Goal: Information Seeking & Learning: Learn about a topic

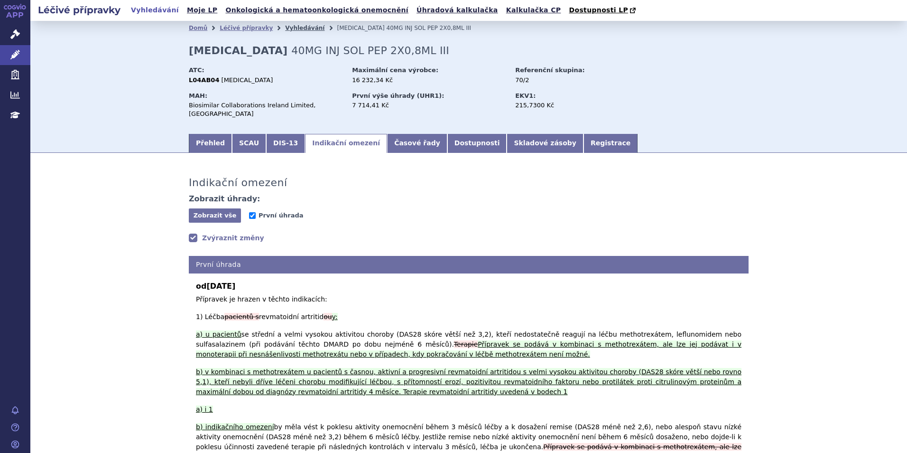
click at [285, 30] on link "Vyhledávání" at bounding box center [304, 28] width 39 height 7
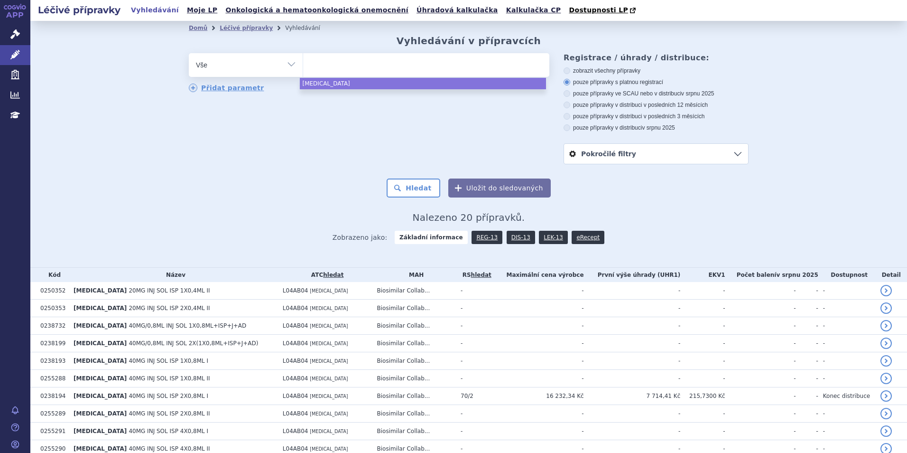
click at [329, 65] on ul at bounding box center [426, 63] width 246 height 20
click at [303, 65] on select "hulio" at bounding box center [303, 65] width 0 height 24
select select "hulio"
type input "bi"
type input "bimz"
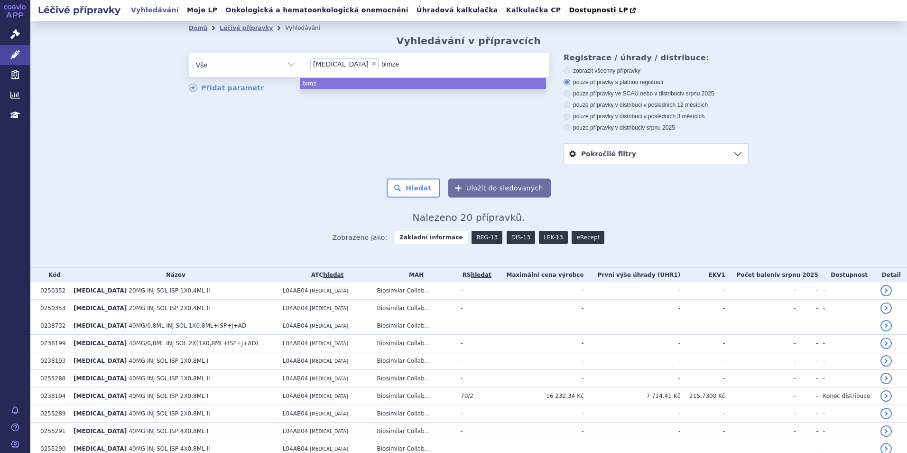
type input "bimzel"
type input "bimzelx"
click at [371, 65] on span "×" at bounding box center [374, 64] width 6 height 6
click at [303, 65] on select "hulio bimzelx" at bounding box center [303, 65] width 0 height 24
select select "bimzelx"
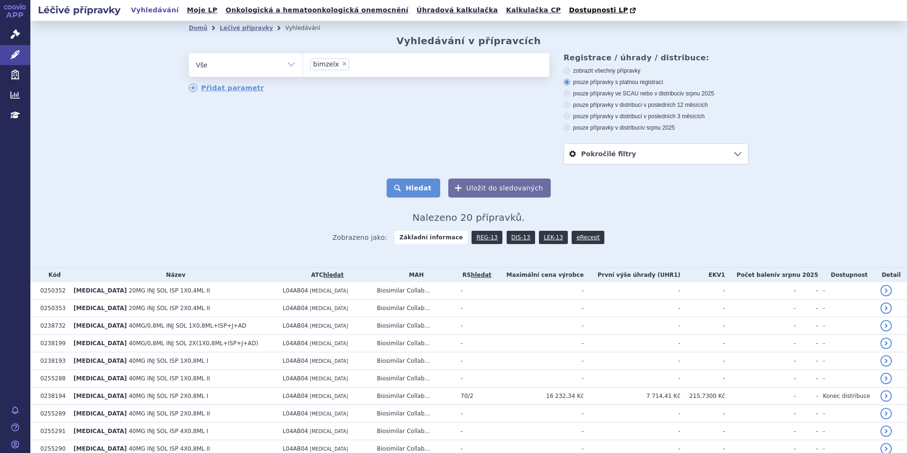
click at [429, 182] on button "Hledat" at bounding box center [414, 187] width 54 height 19
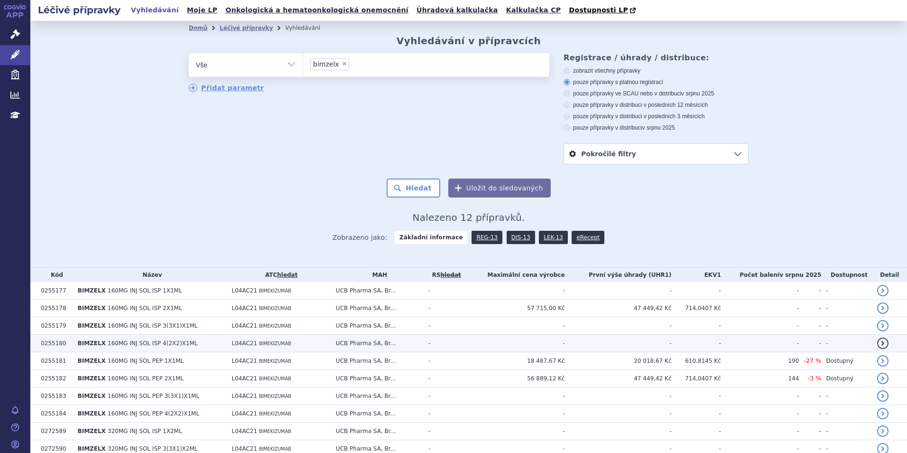
scroll to position [79, 0]
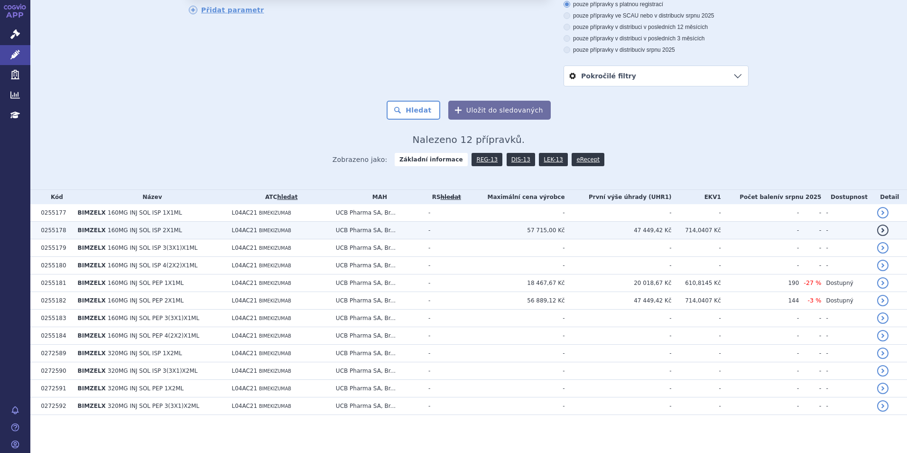
click at [98, 231] on span "BIMZELX" at bounding box center [92, 230] width 28 height 7
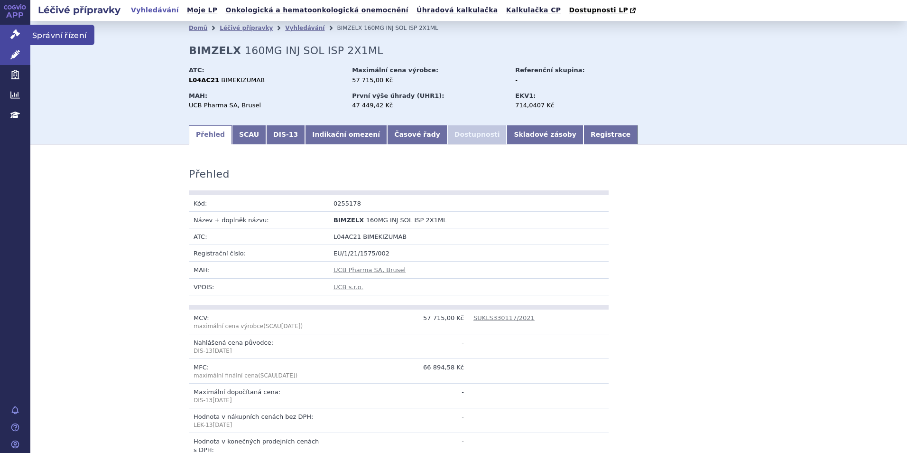
click at [14, 38] on icon at bounding box center [14, 33] width 9 height 9
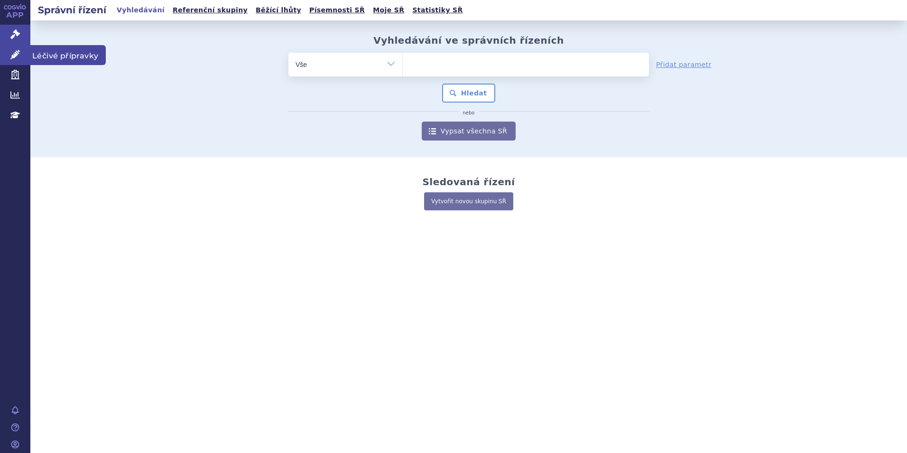
click at [7, 55] on link "Léčivé přípravky" at bounding box center [15, 55] width 30 height 20
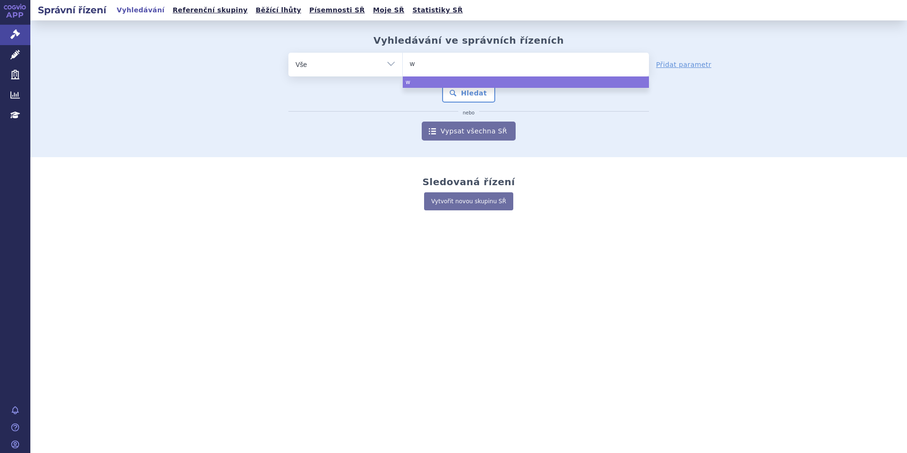
type input "we"
type input "wego"
type input "wegow"
type input "wegowy"
select select "wegowy"
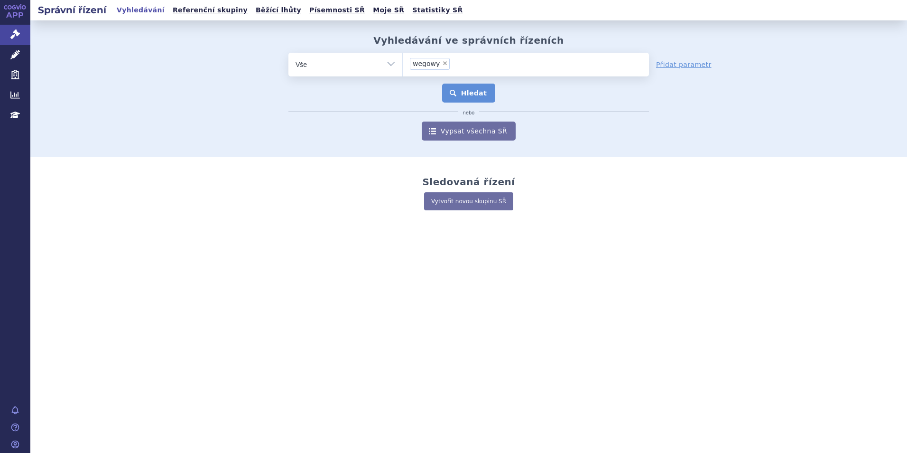
click at [488, 88] on button "Hledat" at bounding box center [469, 93] width 54 height 19
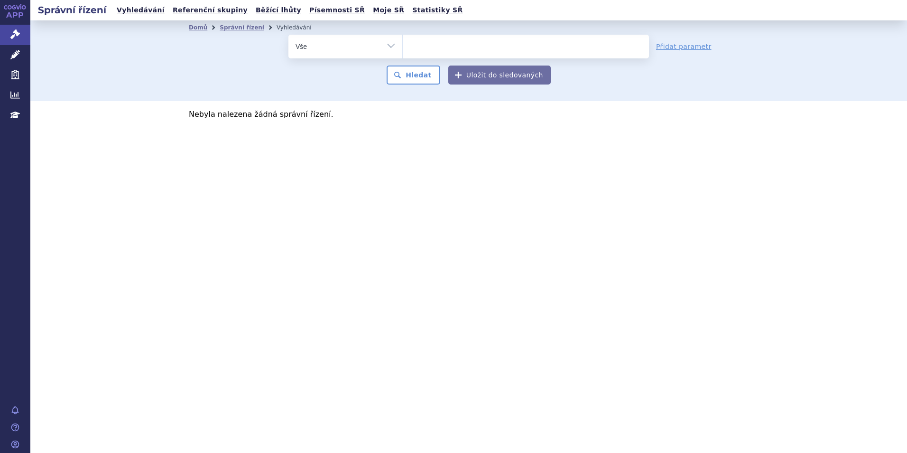
select select
click at [446, 45] on ul at bounding box center [526, 45] width 246 height 20
click at [403, 45] on select "wegowy" at bounding box center [402, 46] width 0 height 24
type input "we"
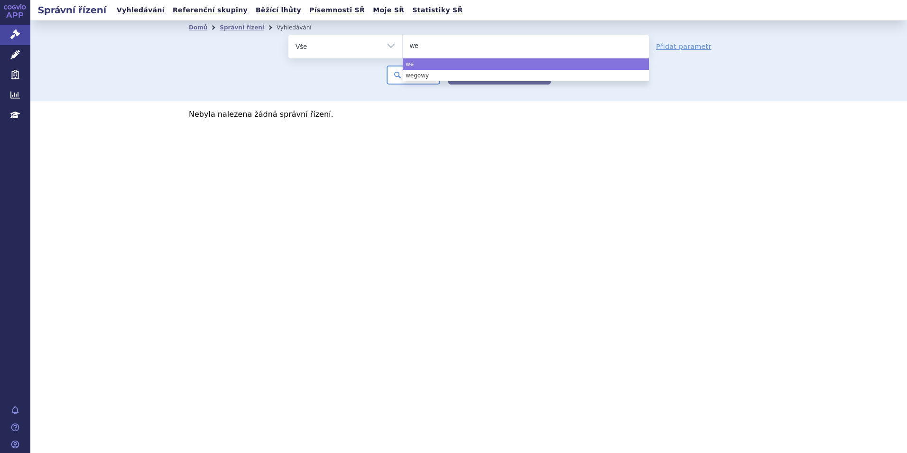
type input "weg"
type input "wego"
type input "wegov"
type input "[MEDICAL_DATA]"
select select "[MEDICAL_DATA]"
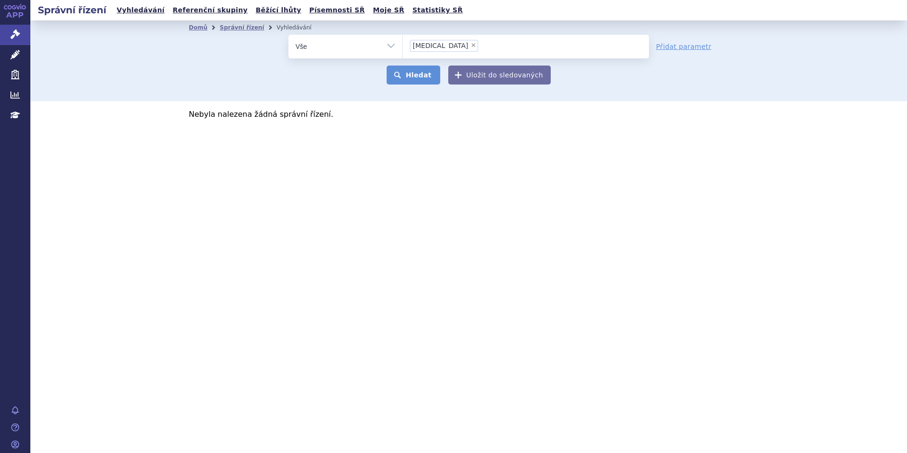
click at [421, 72] on button "Hledat" at bounding box center [414, 74] width 54 height 19
drag, startPoint x: 14, startPoint y: 57, endPoint x: 19, endPoint y: 57, distance: 5.2
click at [14, 57] on icon at bounding box center [14, 54] width 9 height 9
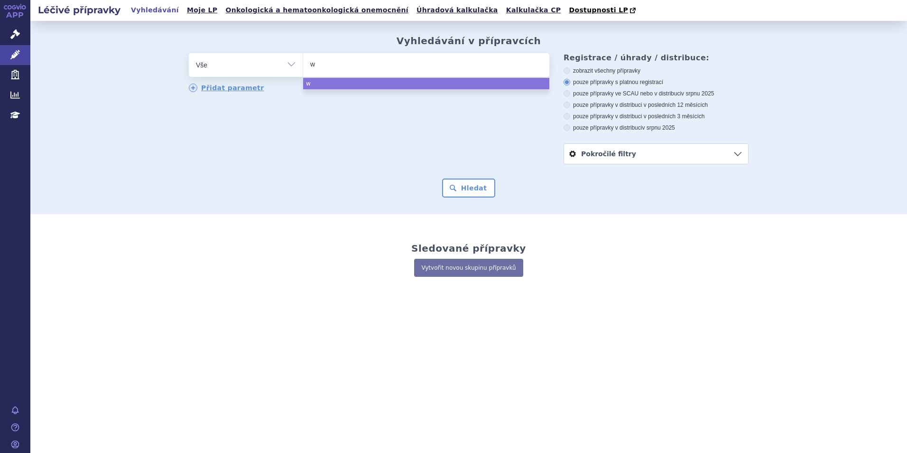
type input "we"
type input "weg"
type input "wego"
type input "[MEDICAL_DATA]"
select select "[MEDICAL_DATA]"
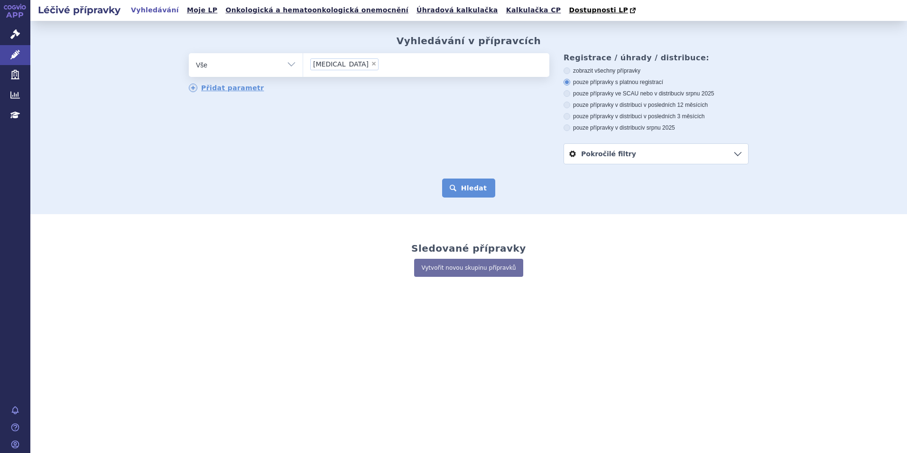
click at [487, 192] on button "Hledat" at bounding box center [469, 187] width 54 height 19
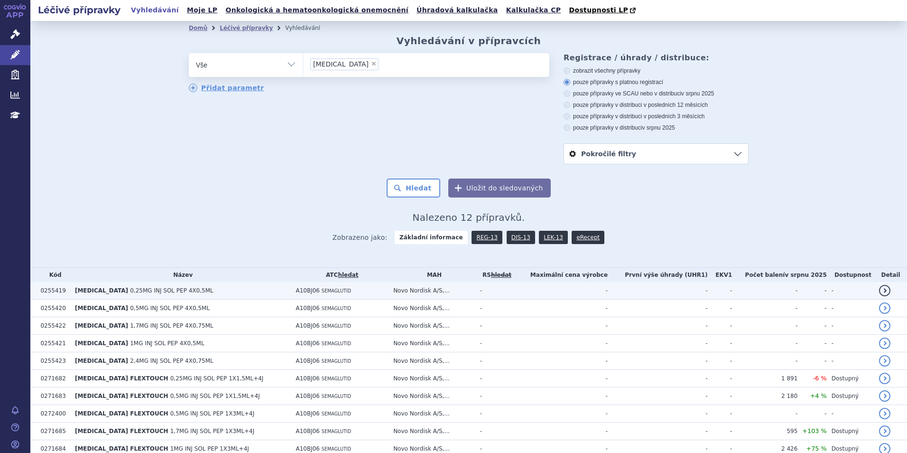
scroll to position [79, 0]
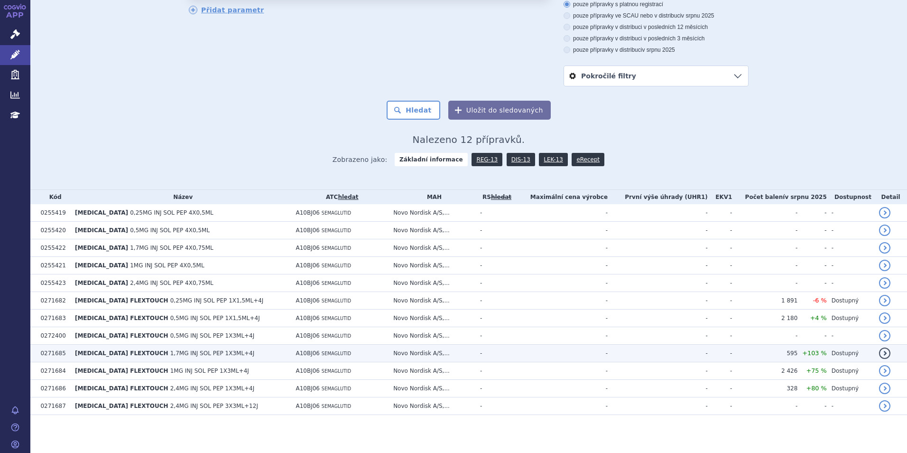
click at [170, 354] on span "1,7MG INJ SOL PEP 1X3ML+4J" at bounding box center [212, 353] width 84 height 7
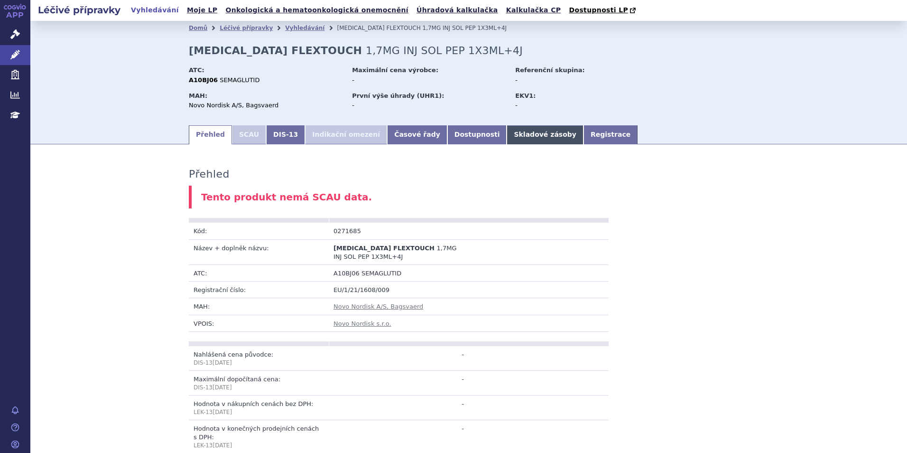
click at [507, 139] on link "Skladové zásoby" at bounding box center [545, 134] width 76 height 19
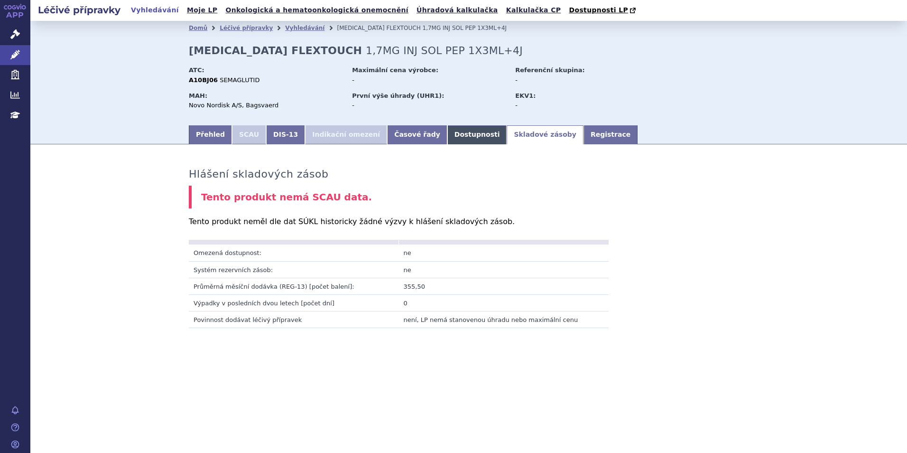
click at [448, 139] on link "Dostupnosti" at bounding box center [478, 134] width 60 height 19
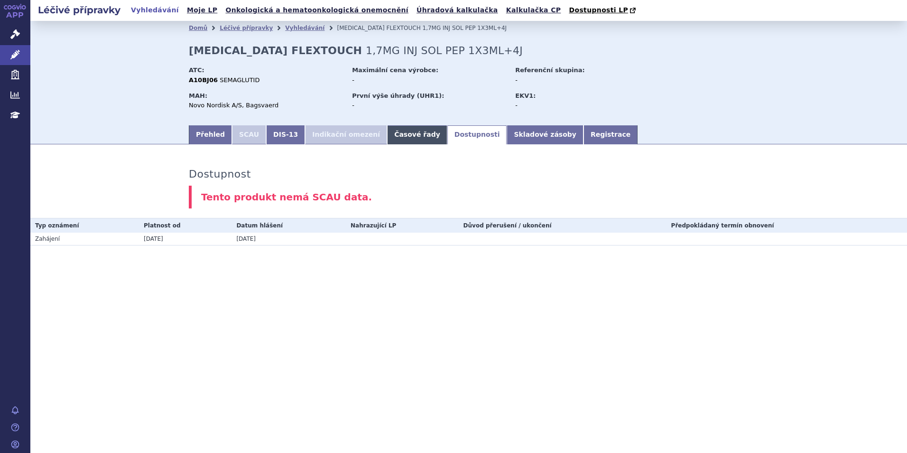
click at [387, 138] on link "Časové řady" at bounding box center [417, 134] width 60 height 19
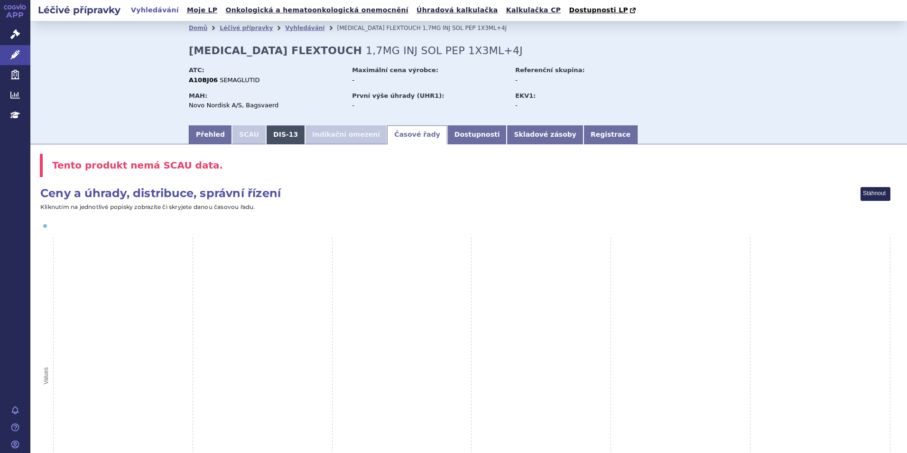
click at [276, 134] on link "DIS-13" at bounding box center [285, 134] width 39 height 19
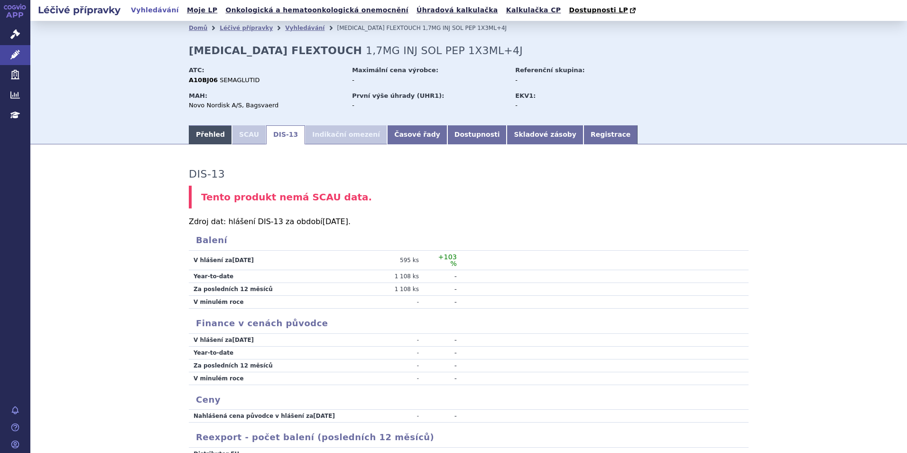
click at [196, 139] on link "Přehled" at bounding box center [210, 134] width 43 height 19
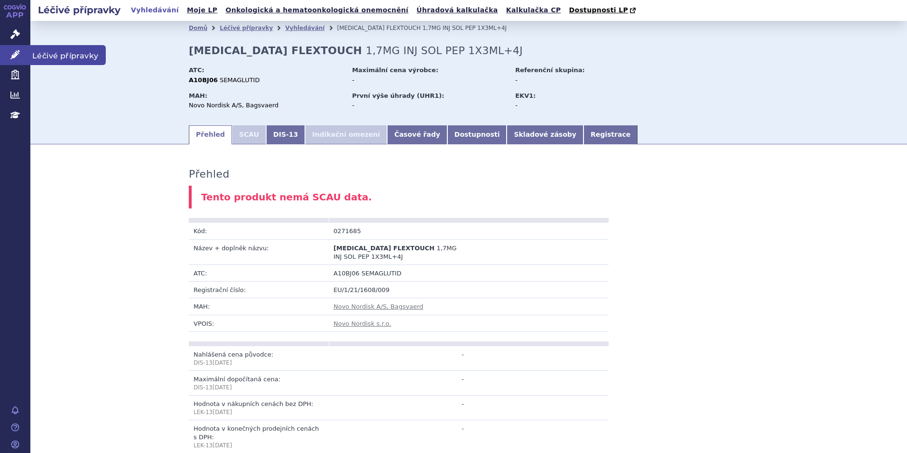
click at [19, 53] on icon at bounding box center [14, 54] width 9 height 9
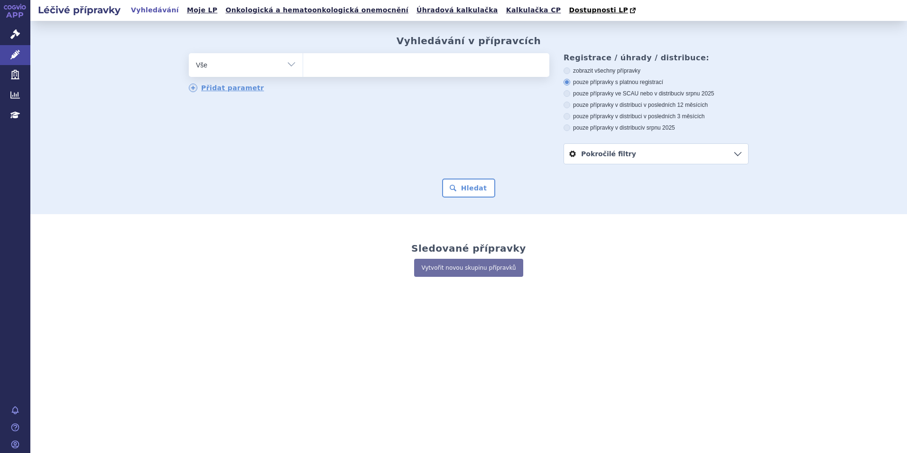
click at [323, 63] on ul at bounding box center [426, 63] width 246 height 20
click at [303, 63] on select at bounding box center [303, 65] width 0 height 24
type input "we"
type input "weg"
type input "wego"
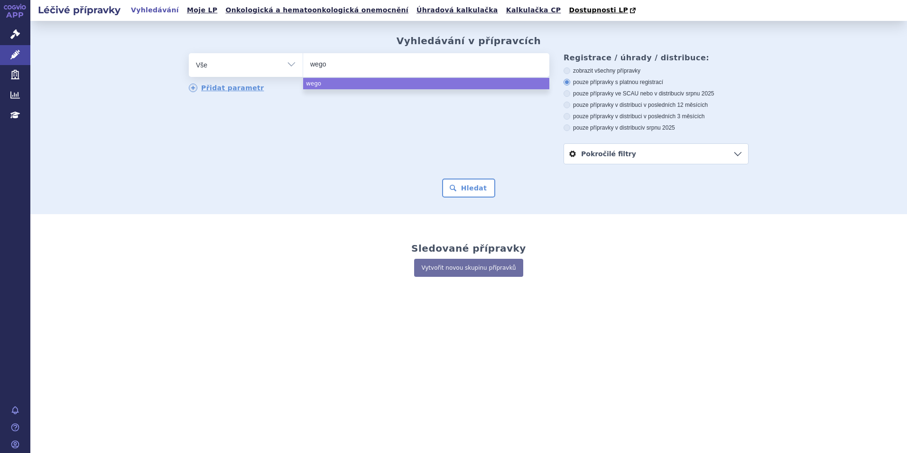
type input "wegow"
type input "wegowy"
type input "wegow"
type input "wego"
type input "wegovz"
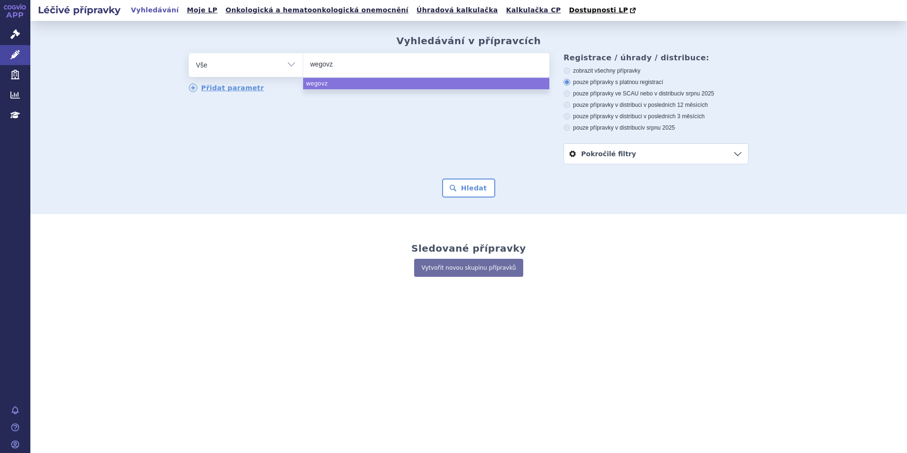
type input "wegov"
type input "[MEDICAL_DATA]"
select select "[MEDICAL_DATA]"
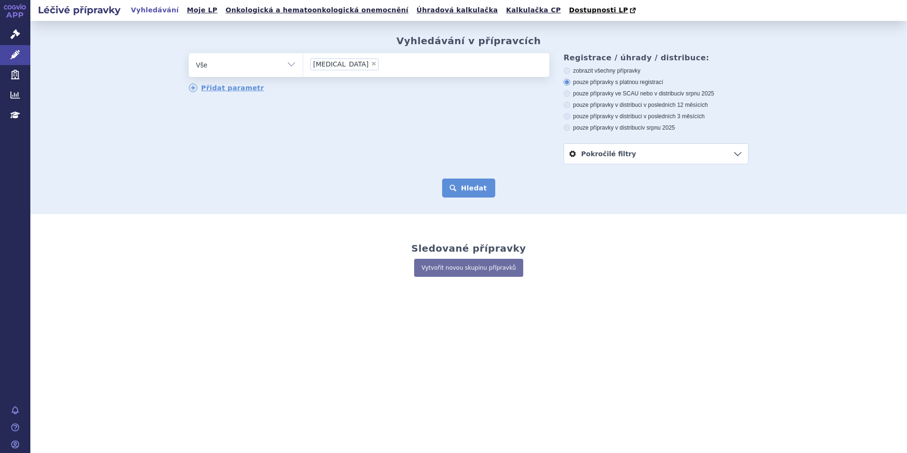
click at [464, 188] on button "Hledat" at bounding box center [469, 187] width 54 height 19
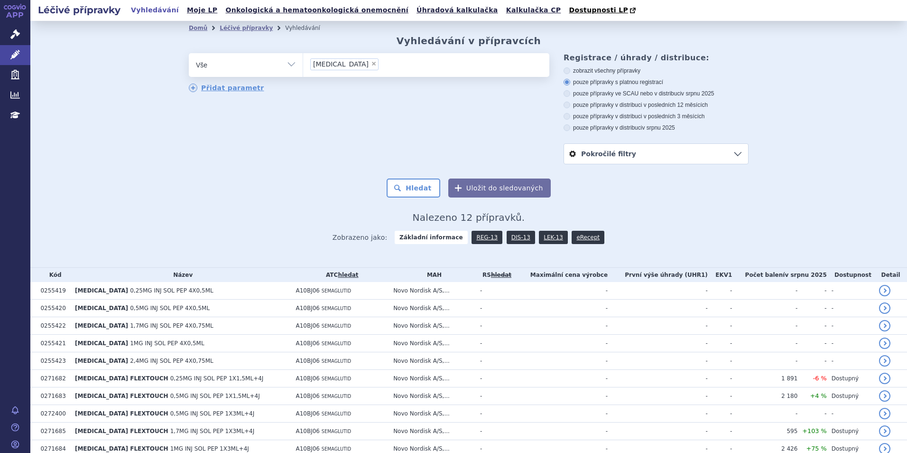
click at [442, 240] on strong "Základní informace" at bounding box center [431, 237] width 73 height 13
click at [565, 73] on icon at bounding box center [567, 70] width 7 height 7
click at [565, 73] on input "zobrazit všechny přípravky" at bounding box center [568, 72] width 6 height 6
radio input "true"
click at [420, 190] on button "Hledat" at bounding box center [414, 187] width 54 height 19
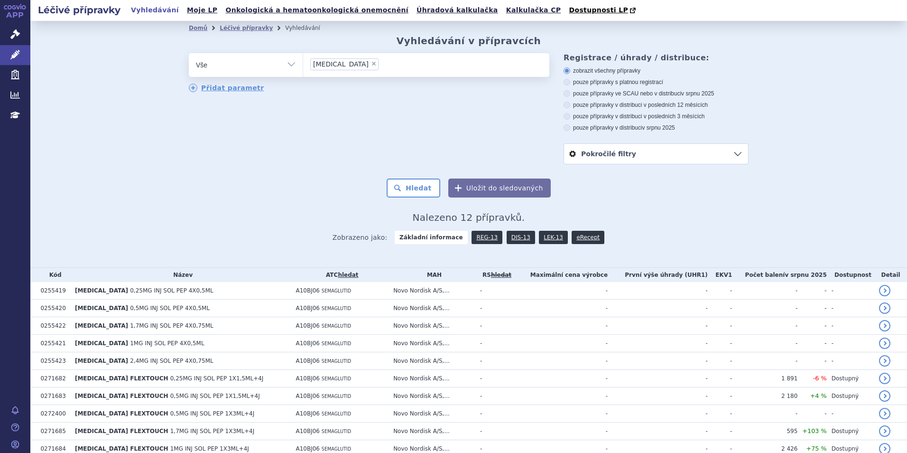
click at [371, 65] on span "×" at bounding box center [374, 64] width 6 height 6
click at [303, 65] on select "[MEDICAL_DATA]" at bounding box center [303, 65] width 0 height 24
select select
click at [355, 66] on ul at bounding box center [426, 63] width 246 height 20
click at [303, 66] on select "[MEDICAL_DATA]" at bounding box center [303, 65] width 0 height 24
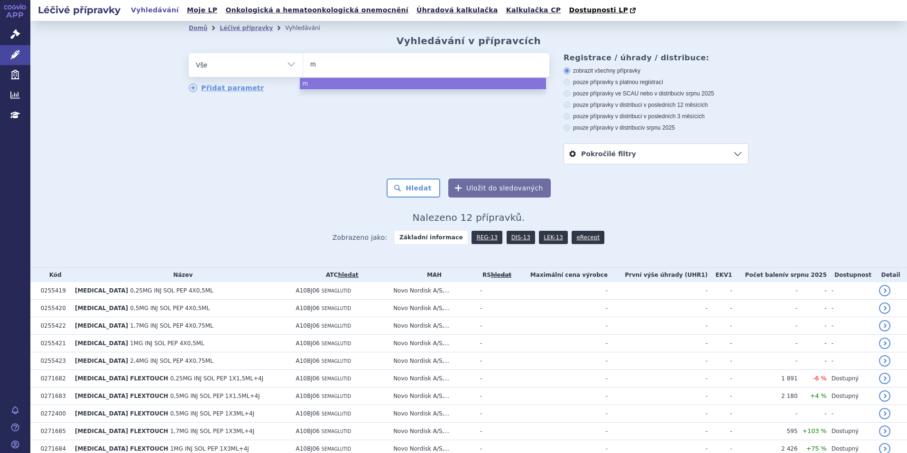
type input "mo"
type input "mou"
type input "mounj"
type input "mounjar"
type input "mounjaro"
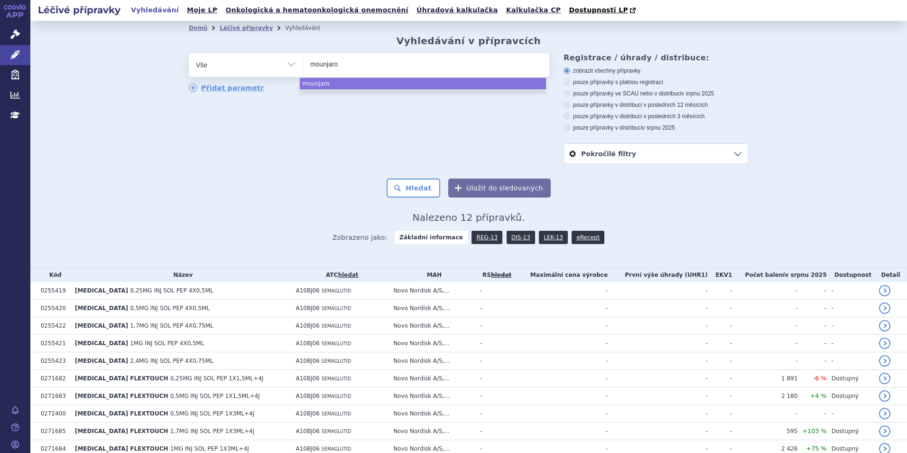
select select "mounjaro"
click at [405, 177] on form "odstranit Vše Přípravek/SUKL kód MAH VPOIS ATC/Aktivní látka [GEOGRAPHIC_DATA]" at bounding box center [469, 125] width 560 height 144
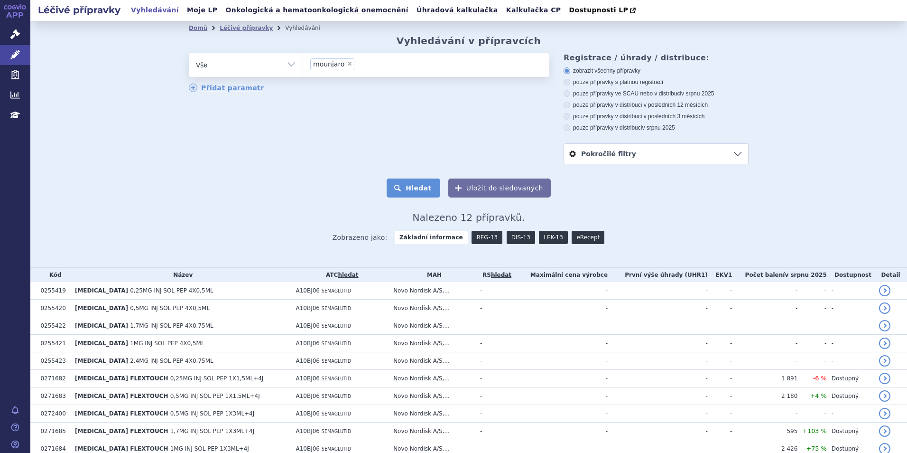
click at [408, 183] on button "Hledat" at bounding box center [414, 187] width 54 height 19
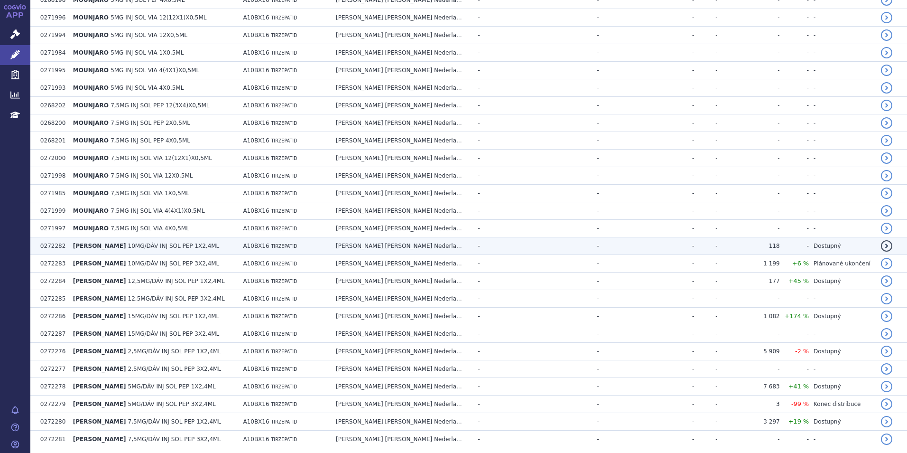
scroll to position [922, 0]
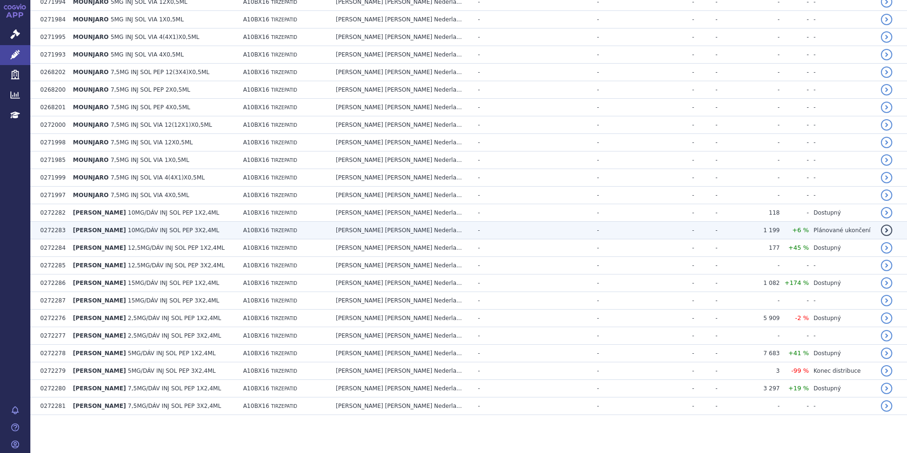
click at [117, 227] on span "[PERSON_NAME]" at bounding box center [99, 230] width 53 height 7
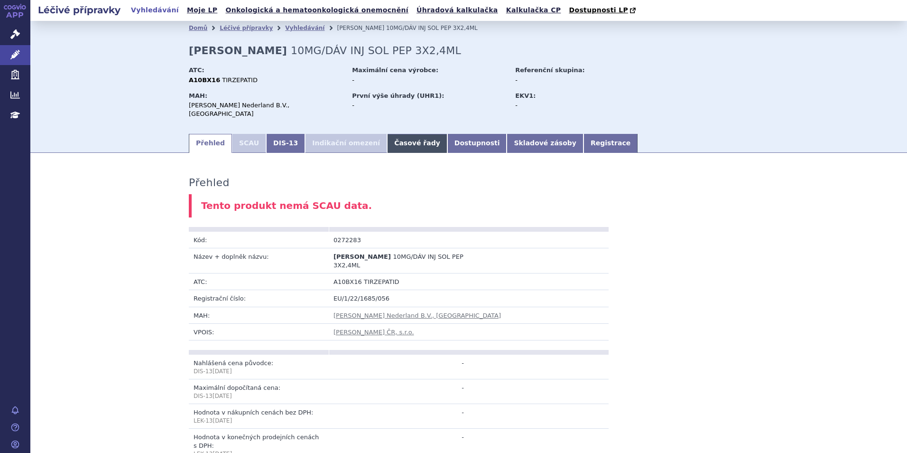
click at [387, 140] on link "Časové řady" at bounding box center [417, 143] width 60 height 19
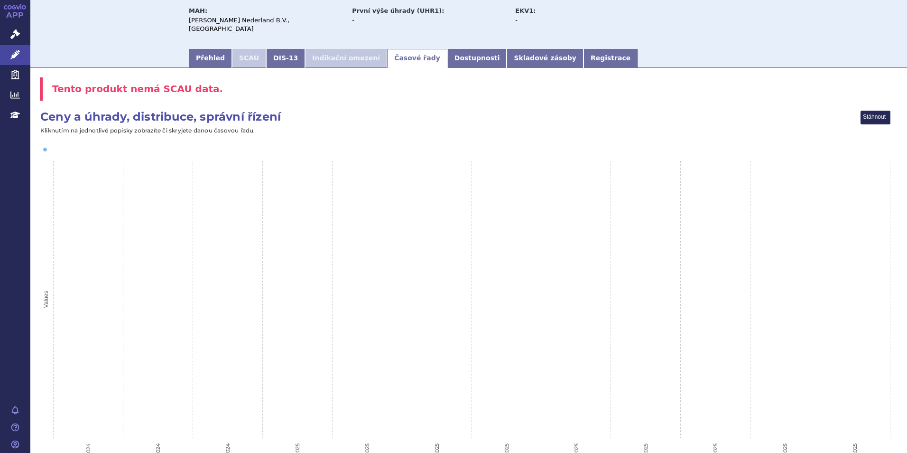
scroll to position [2, 0]
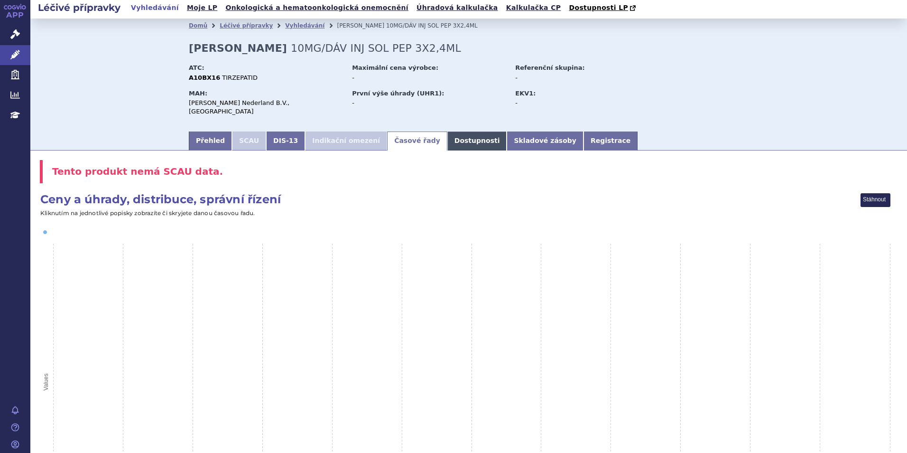
click at [448, 139] on link "Dostupnosti" at bounding box center [478, 140] width 60 height 19
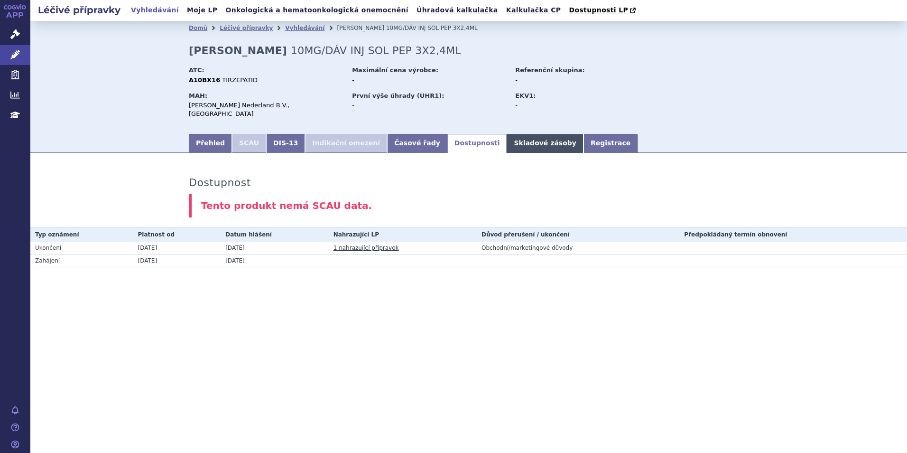
click at [507, 139] on link "Skladové zásoby" at bounding box center [545, 143] width 76 height 19
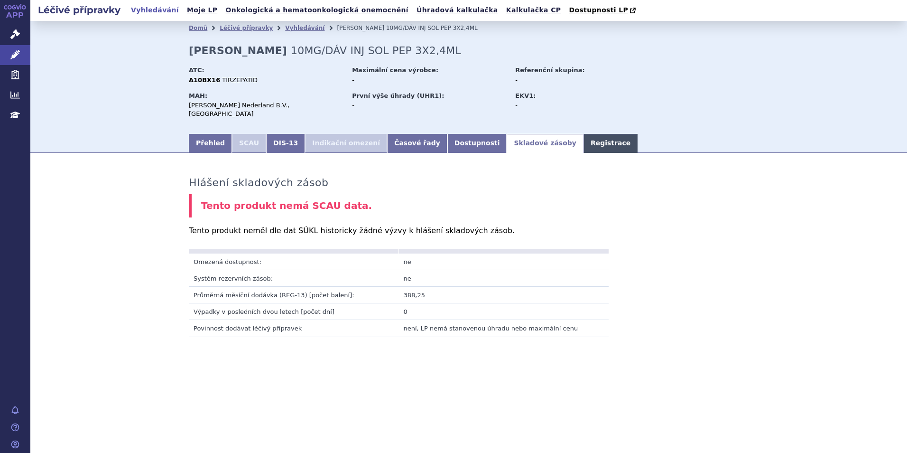
click at [584, 138] on link "Registrace" at bounding box center [611, 143] width 54 height 19
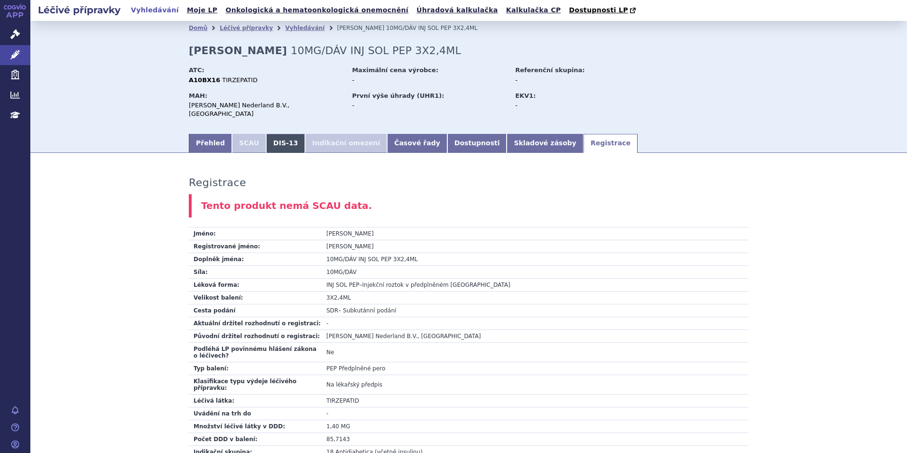
click at [269, 138] on link "DIS-13" at bounding box center [285, 143] width 39 height 19
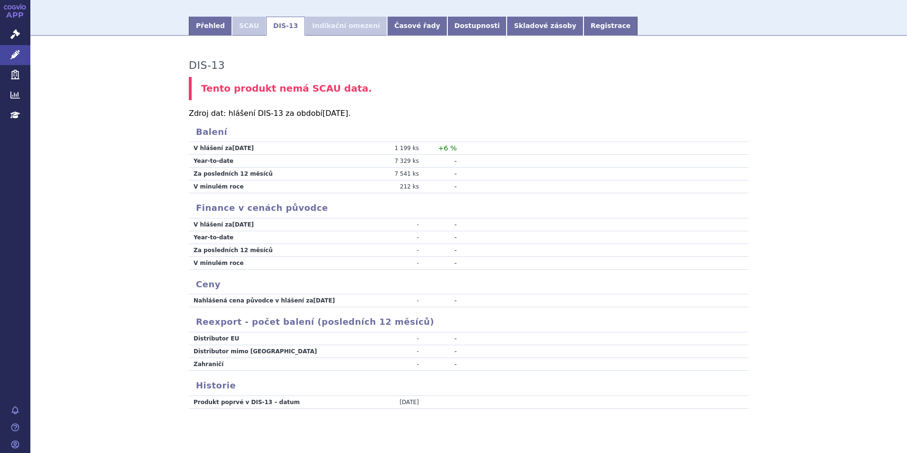
scroll to position [122, 0]
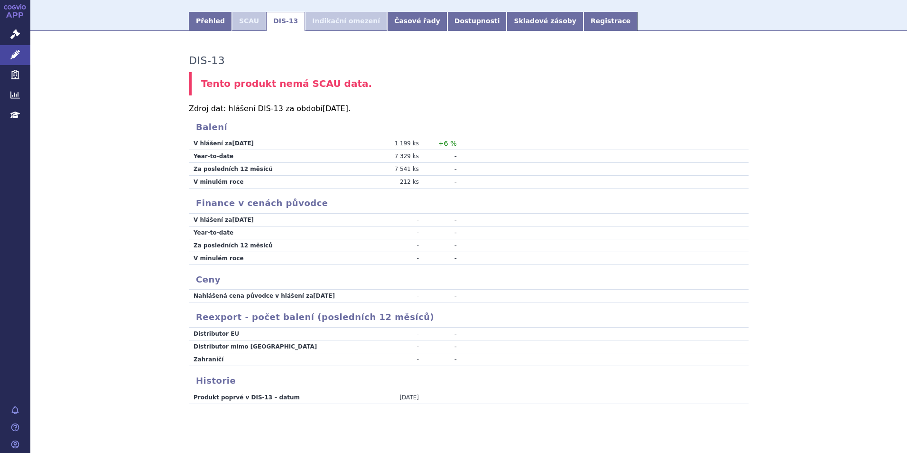
click at [401, 420] on section "Domů Léčivé přípravky Vyhledávání MOUNJARO KWIKPEN 10MG/DÁV INJ SOL PEP 3X2,4ML…" at bounding box center [468, 180] width 877 height 562
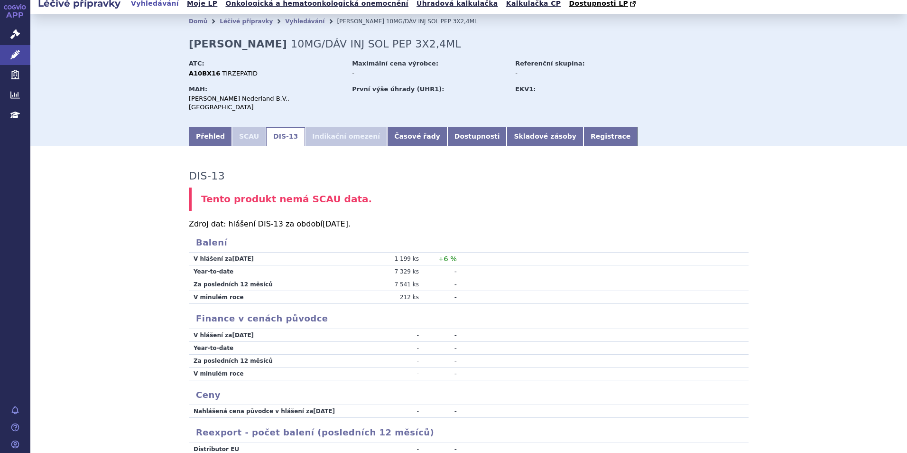
scroll to position [0, 0]
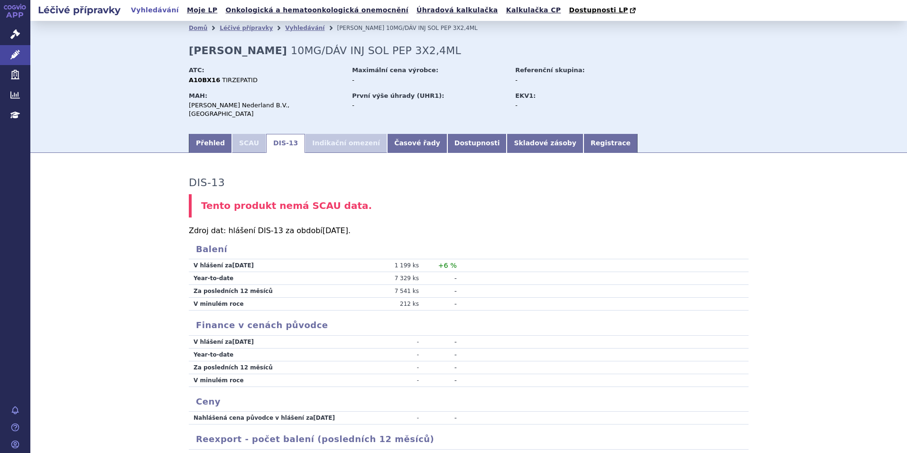
click at [201, 146] on section "Domů Léčivé přípravky Vyhledávání MOUNJARO KWIKPEN 10MG/DÁV INJ SOL PEP 3X2,4ML…" at bounding box center [468, 302] width 877 height 562
click at [203, 137] on link "Přehled" at bounding box center [210, 143] width 43 height 19
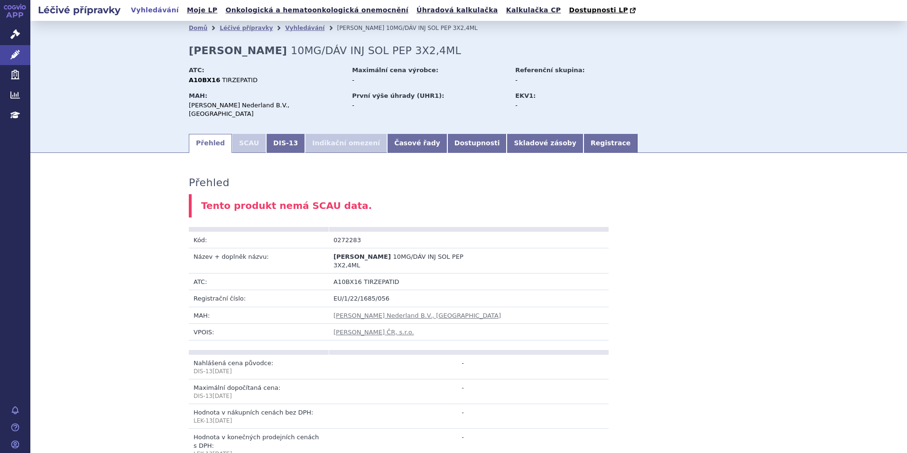
click at [194, 137] on link "Přehled" at bounding box center [210, 143] width 43 height 19
click at [286, 29] on link "Vyhledávání" at bounding box center [304, 28] width 39 height 7
